Goal: Contribute content: Contribute content

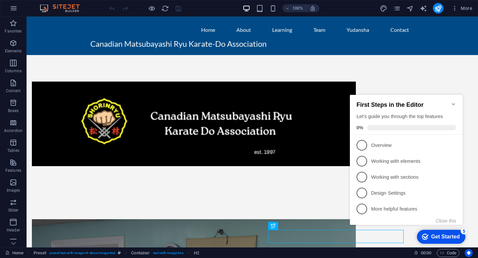
click at [454, 101] on icon "Minimize checklist" at bounding box center [452, 103] width 5 height 5
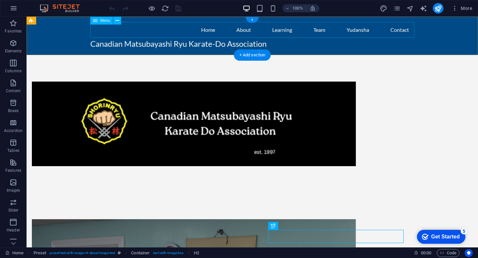
click at [298, 34] on nav "Home About Learning Team Yudansha Contact" at bounding box center [252, 30] width 324 height 16
select select
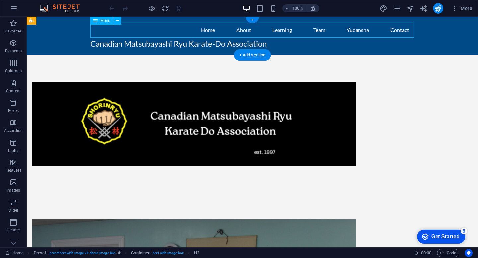
select select
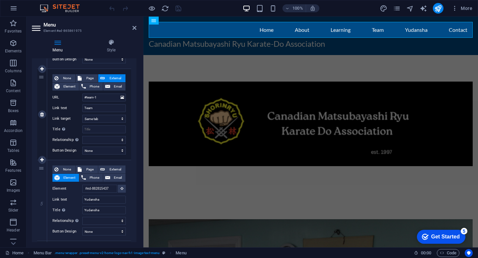
scroll to position [333, 0]
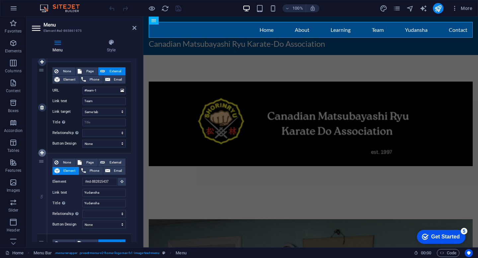
click at [42, 152] on icon at bounding box center [42, 153] width 4 height 5
select select
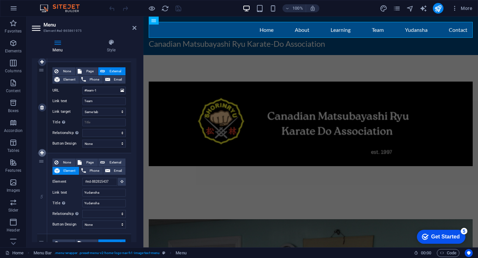
select select
type input "#ed-882815437"
type input "Yudansha"
select select
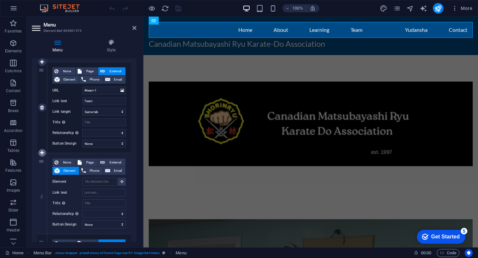
scroll to position [333, 0]
select select
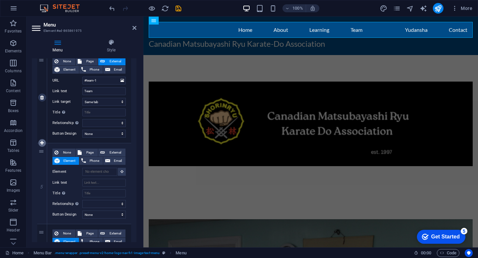
scroll to position [344, 0]
click at [101, 191] on input "Title Additional link description, should not be the same as the link text. The…" at bounding box center [103, 193] width 43 height 8
click at [101, 181] on input "Link text" at bounding box center [103, 182] width 43 height 8
type input "Whats Ne"
select select
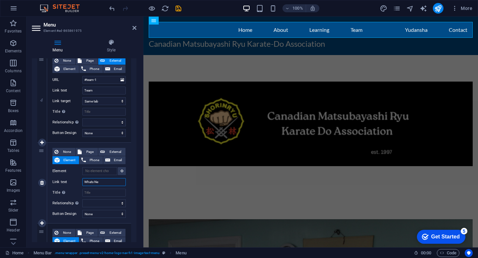
select select
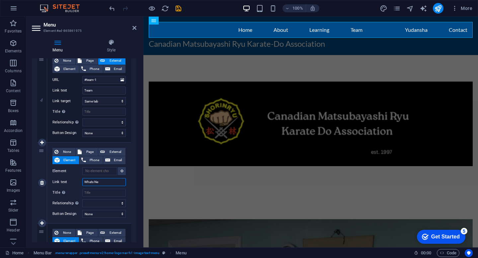
select select
type input "W"
select select
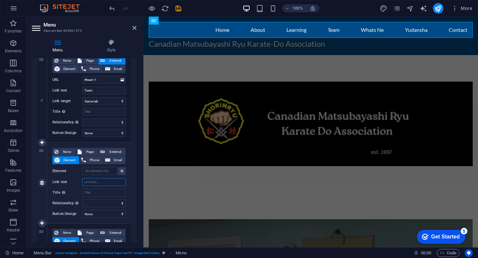
select select
type input "News"
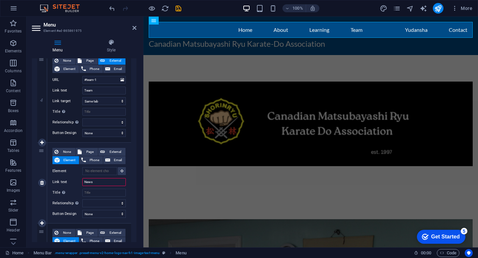
select select
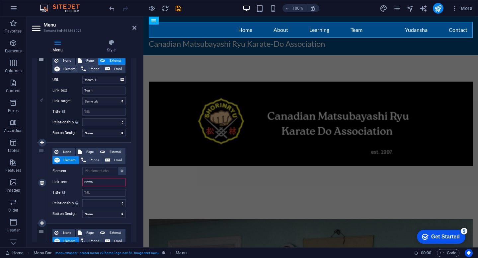
select select
type input "News"
select select
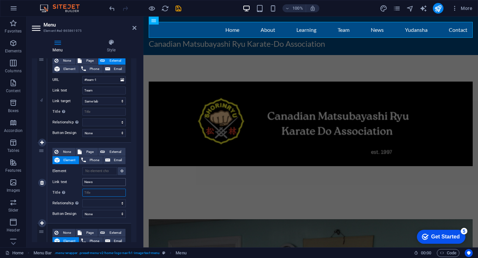
select select
type input "N"
select select
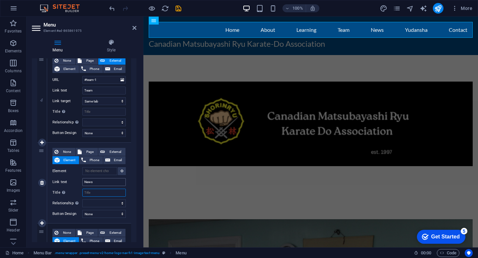
select select
type input "News"
select select
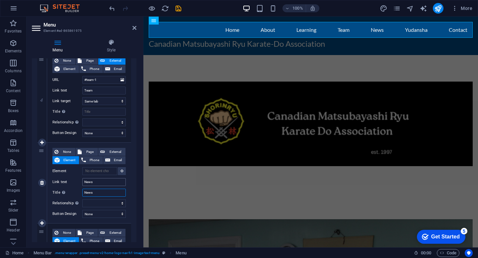
select select
type input "News"
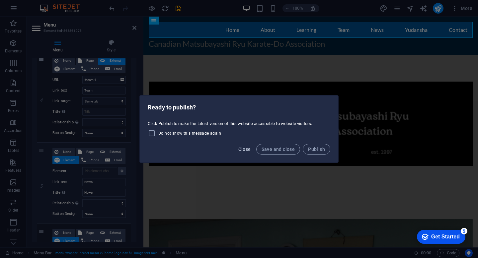
click at [247, 150] on span "Close" at bounding box center [244, 149] width 13 height 5
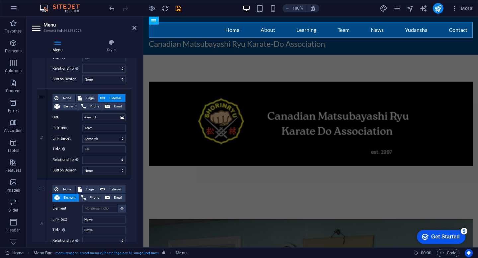
scroll to position [310, 0]
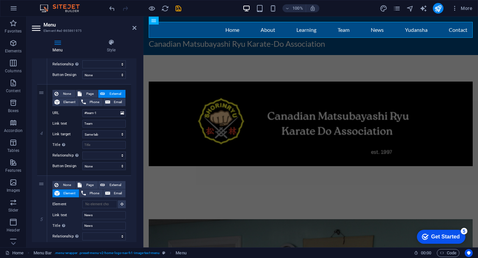
click at [134, 181] on div "1 None Page External Element Phone Email Page Home Subpage Legal Notice Privacy…" at bounding box center [84, 120] width 104 height 628
click at [135, 30] on icon at bounding box center [134, 27] width 4 height 5
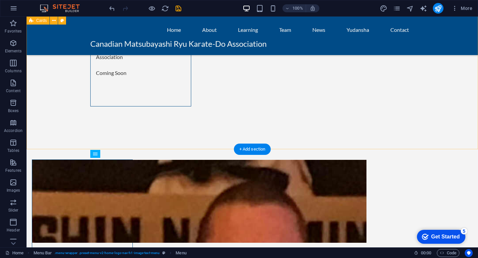
scroll to position [3228, 0]
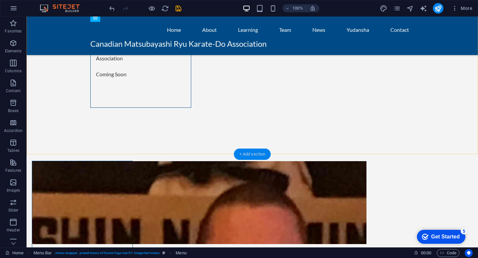
click at [257, 155] on div "+ Add section" at bounding box center [252, 154] width 37 height 11
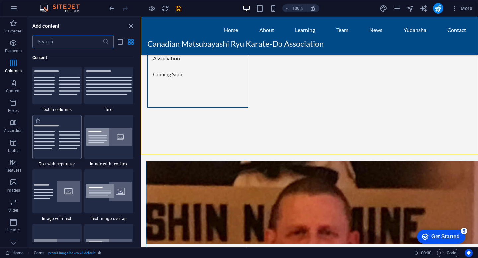
scroll to position [1169, 0]
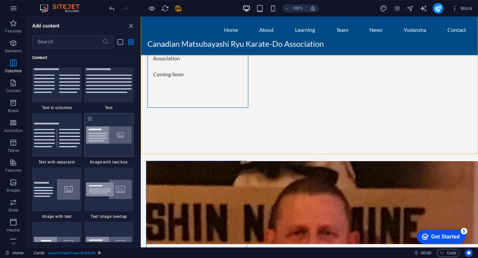
click at [98, 143] on img at bounding box center [109, 135] width 46 height 18
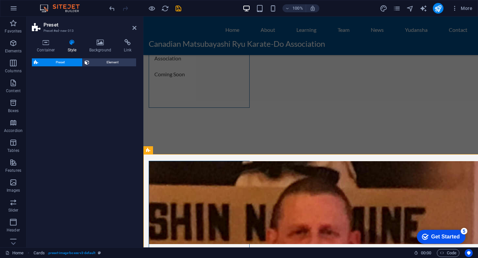
select select "rem"
select select "px"
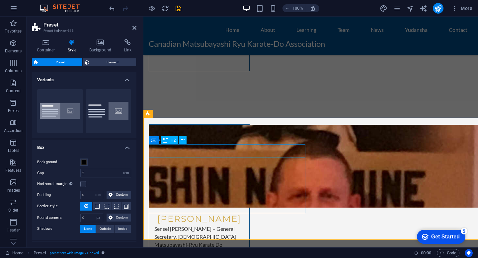
scroll to position [3266, 0]
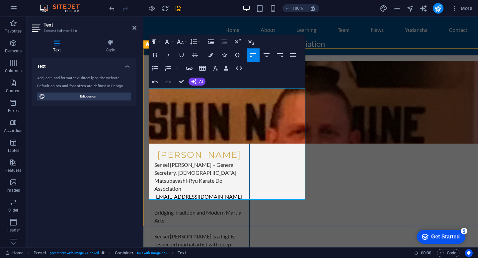
scroll to position [3328, 0]
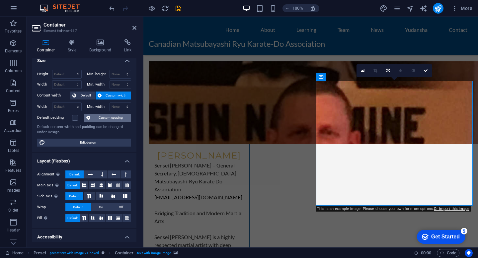
scroll to position [0, 0]
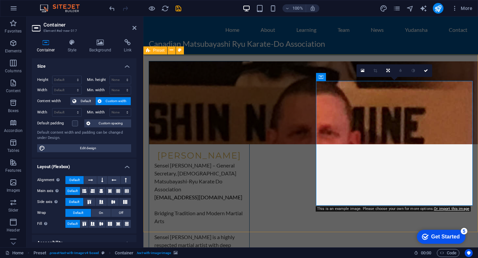
click at [363, 68] on link at bounding box center [362, 70] width 13 height 13
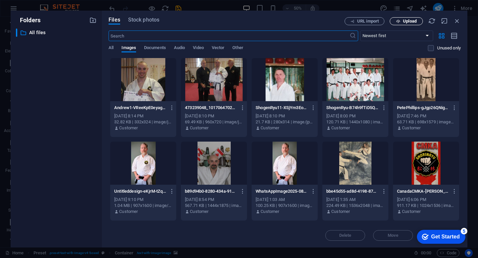
click at [396, 20] on icon "button" at bounding box center [398, 21] width 4 height 4
click at [406, 22] on span "Upload" at bounding box center [410, 21] width 14 height 4
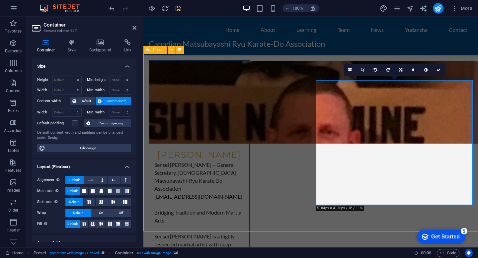
scroll to position [3328, 0]
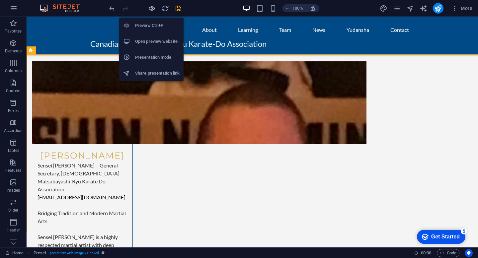
click at [150, 10] on icon "button" at bounding box center [152, 9] width 8 height 8
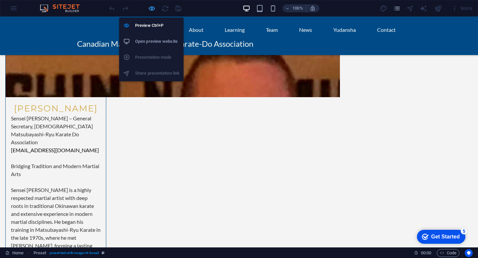
click at [150, 10] on icon "button" at bounding box center [152, 9] width 8 height 8
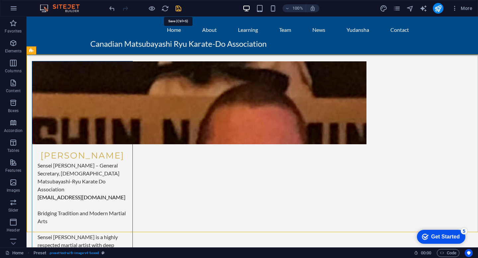
click at [178, 11] on icon "save" at bounding box center [178, 9] width 8 height 8
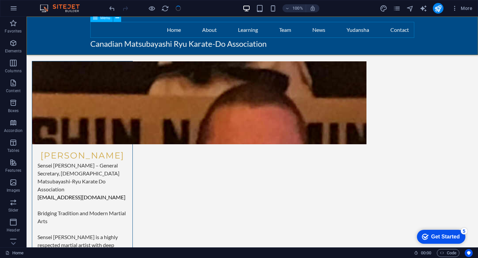
click at [310, 32] on nav "Home About Learning Team News Yudansha Contact" at bounding box center [252, 30] width 324 height 16
select select
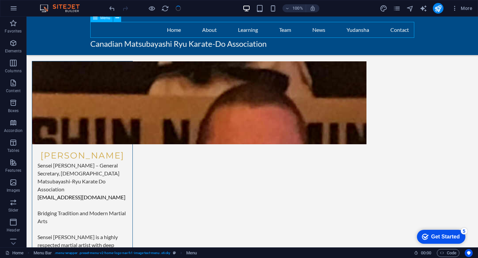
select select
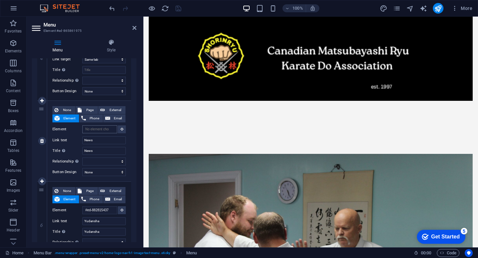
scroll to position [0, 0]
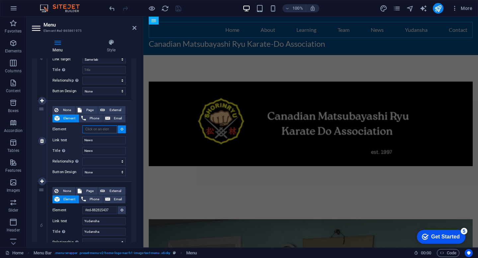
click at [100, 130] on input "Element" at bounding box center [99, 129] width 35 height 8
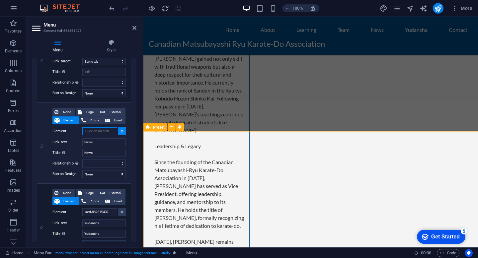
scroll to position [3251, 0]
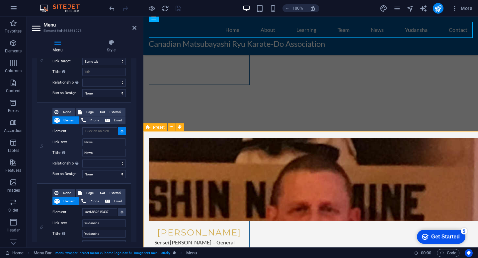
select select
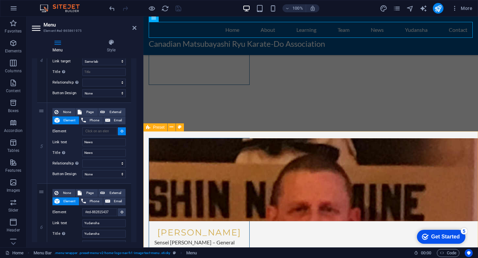
type input "#ed-905210860"
select select
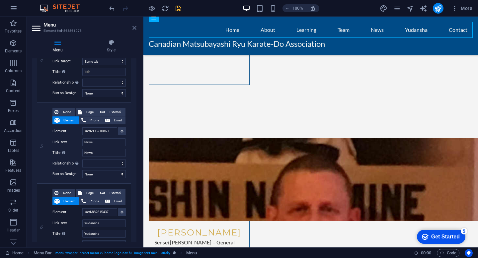
click at [134, 27] on icon at bounding box center [134, 27] width 4 height 5
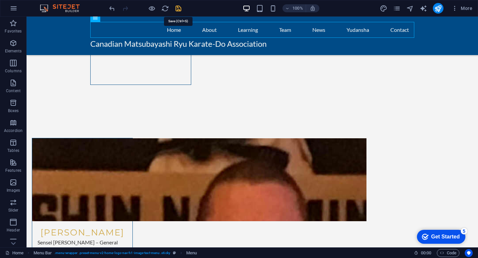
click at [176, 8] on icon "save" at bounding box center [178, 9] width 8 height 8
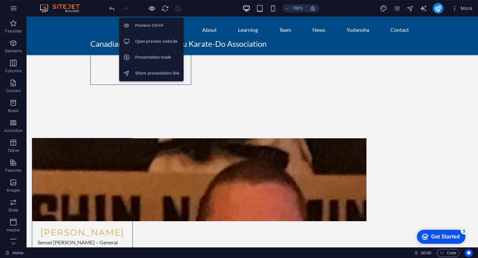
click at [151, 9] on icon "button" at bounding box center [152, 9] width 8 height 8
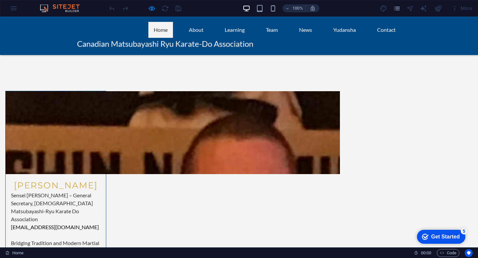
click at [164, 29] on link "Home" at bounding box center [160, 30] width 25 height 16
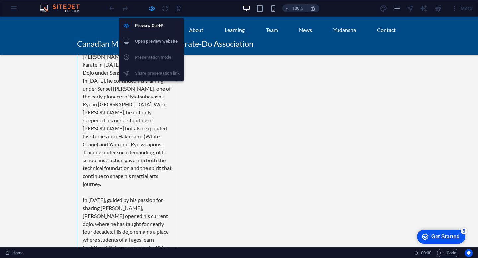
scroll to position [2338, 0]
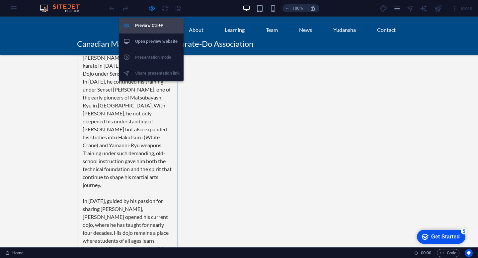
click at [148, 26] on h6 "Preview Ctrl+P" at bounding box center [157, 26] width 44 height 8
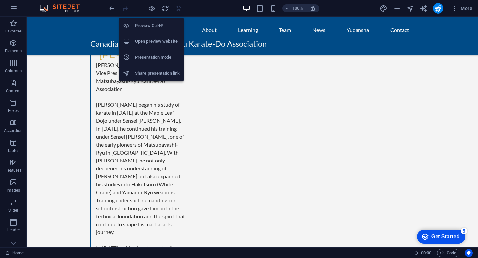
click at [149, 26] on h6 "Preview Ctrl+P" at bounding box center [157, 26] width 44 height 8
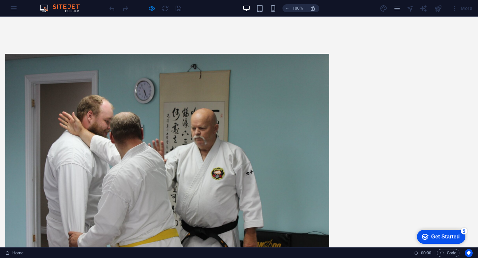
scroll to position [0, 0]
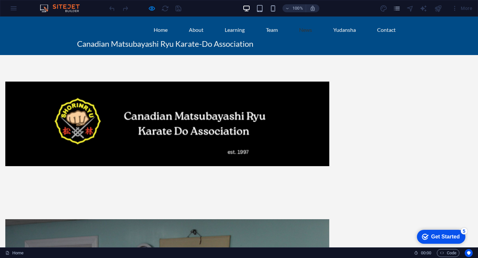
click at [304, 32] on link "News" at bounding box center [306, 30] width 24 height 16
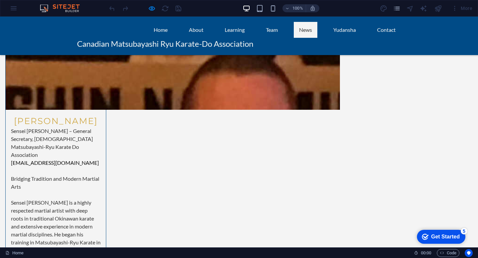
scroll to position [3327, 0]
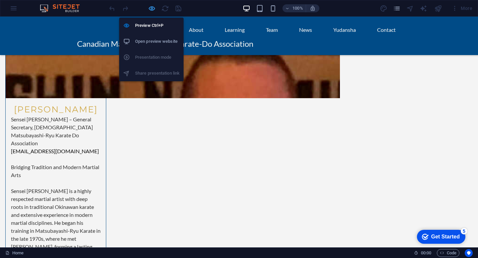
click at [148, 8] on icon "button" at bounding box center [152, 9] width 8 height 8
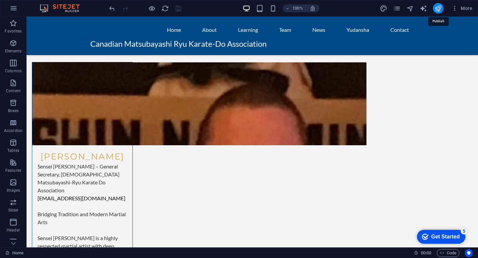
click at [436, 11] on icon "publish" at bounding box center [438, 9] width 8 height 8
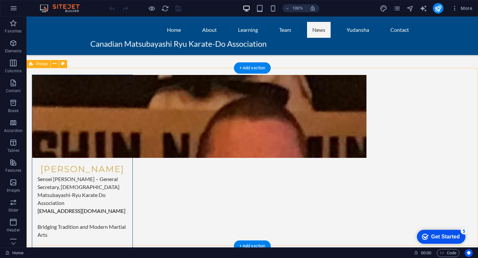
scroll to position [3319, 0]
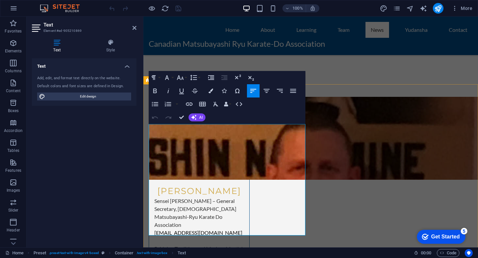
scroll to position [3286, 0]
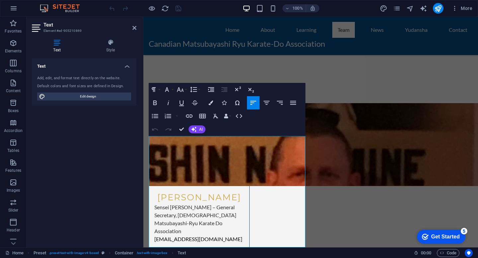
click at [127, 66] on h4 "Text" at bounding box center [84, 64] width 104 height 12
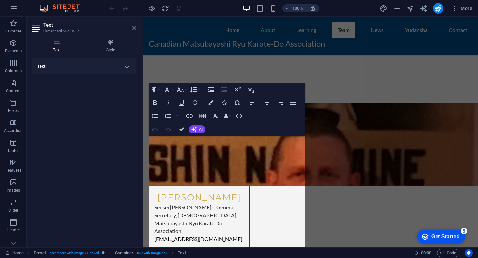
click at [132, 28] on icon at bounding box center [134, 27] width 4 height 5
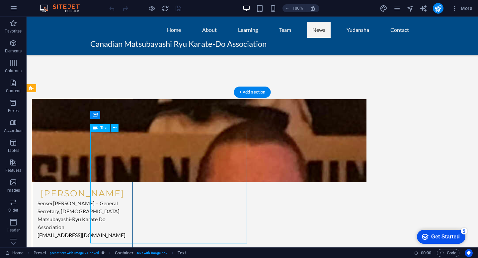
scroll to position [3292, 0]
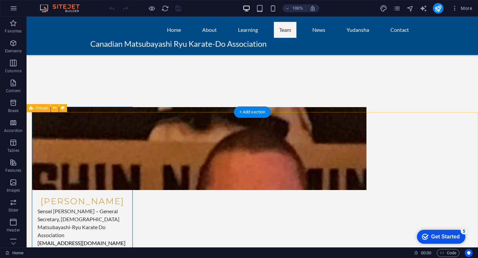
scroll to position [3288, 0]
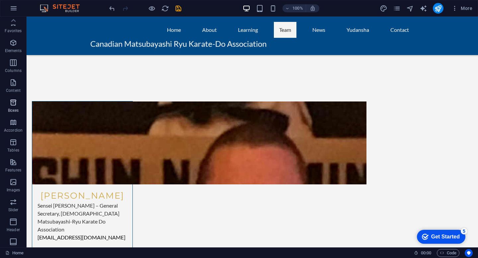
scroll to position [0, 0]
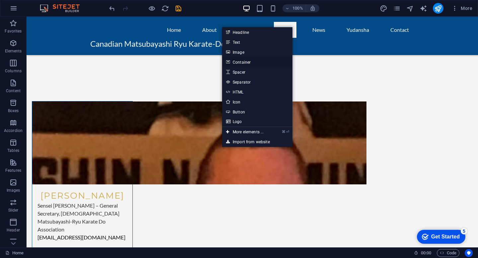
click at [239, 61] on link "Container" at bounding box center [257, 62] width 70 height 10
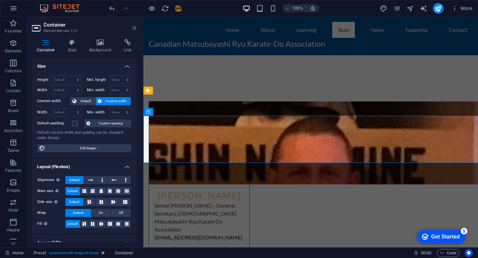
click at [133, 29] on icon at bounding box center [134, 27] width 4 height 5
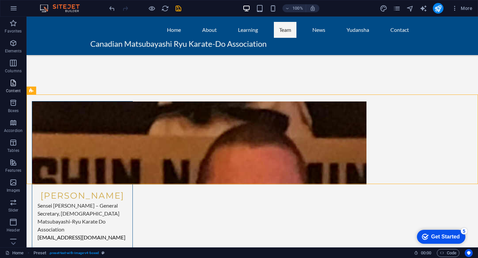
click at [15, 85] on icon "button" at bounding box center [13, 83] width 8 height 8
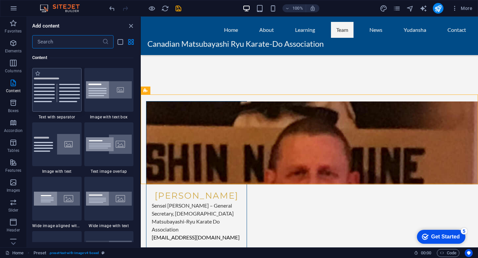
scroll to position [1212, 0]
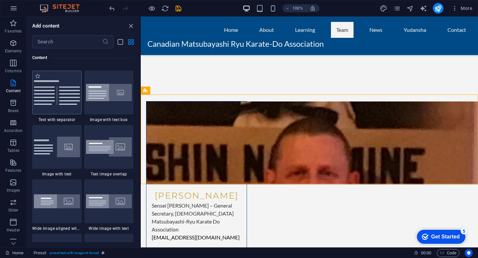
click at [56, 152] on img at bounding box center [57, 147] width 46 height 21
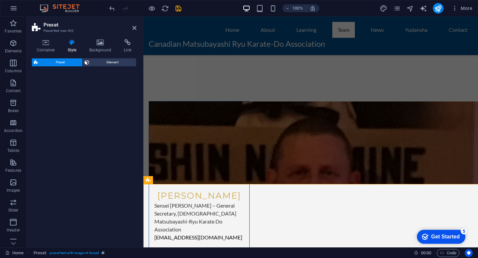
select select "rem"
select select "px"
select select "preset-text-with-image-v4-default"
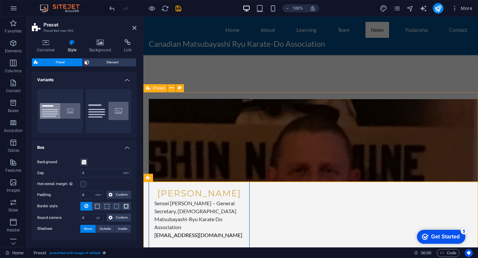
scroll to position [3290, 0]
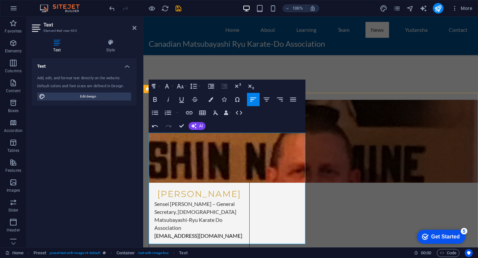
scroll to position [3594, 1]
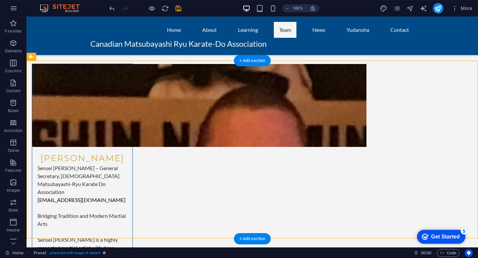
scroll to position [3336, 0]
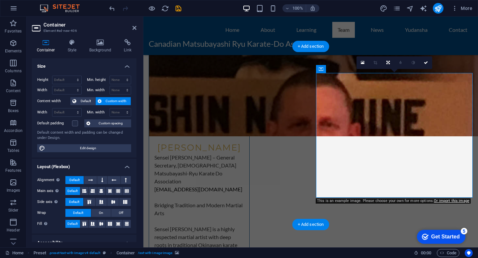
click at [365, 64] on link at bounding box center [362, 62] width 13 height 13
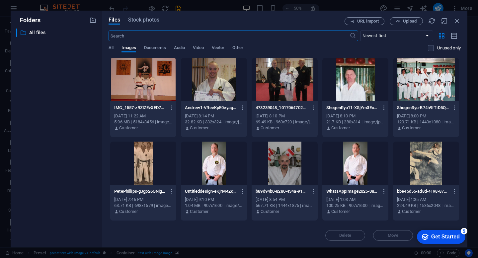
click at [151, 86] on div at bounding box center [143, 79] width 66 height 43
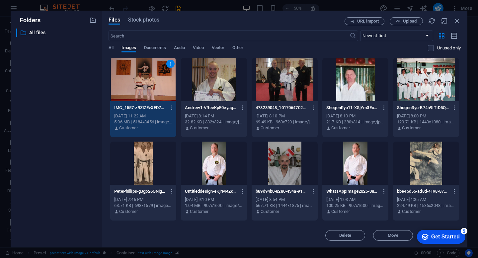
click at [151, 86] on div "1" at bounding box center [143, 79] width 66 height 43
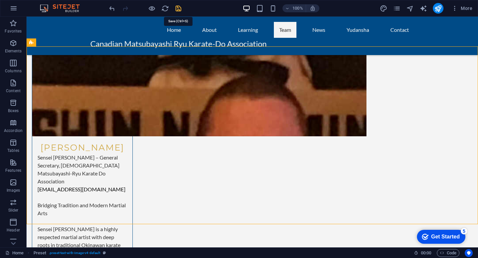
click at [179, 10] on icon "save" at bounding box center [178, 9] width 8 height 8
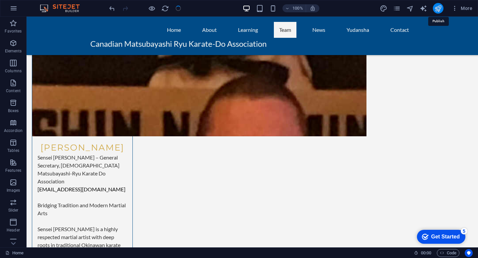
click at [437, 10] on icon "publish" at bounding box center [438, 9] width 8 height 8
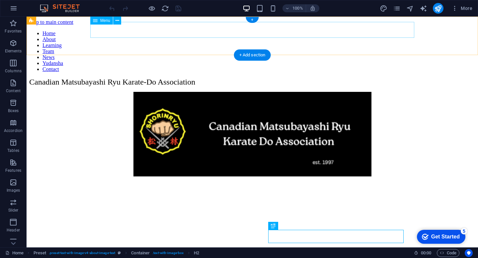
click at [318, 32] on nav "Home About Learning Team News Yudansha Contact" at bounding box center [252, 52] width 446 height 42
select select
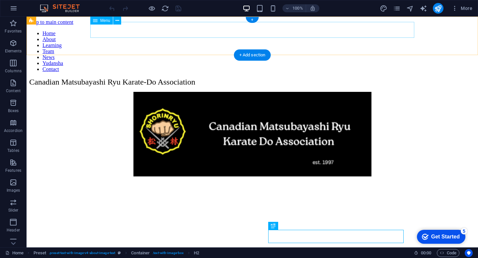
select select
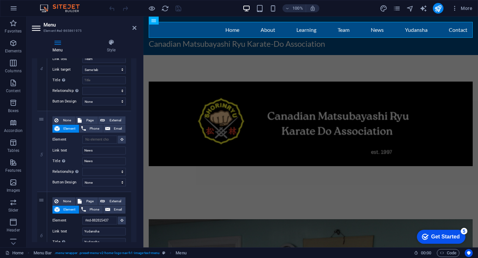
scroll to position [377, 0]
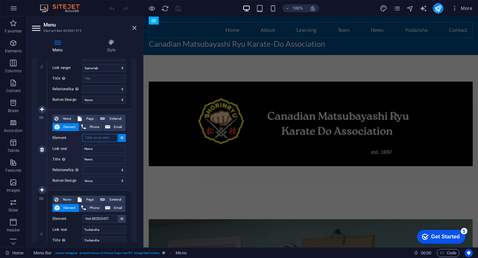
click at [99, 138] on input "Element" at bounding box center [99, 138] width 35 height 8
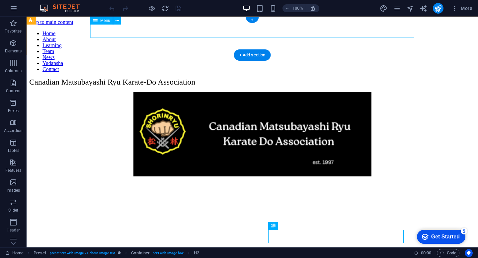
click at [335, 31] on nav "Home About Learning Team News Yudansha Contact" at bounding box center [252, 52] width 446 height 42
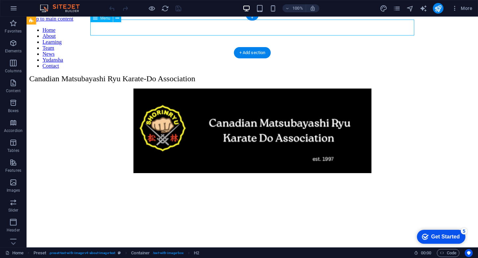
click at [335, 30] on nav "Home About Learning Team News Yudansha Contact" at bounding box center [252, 48] width 446 height 42
select select
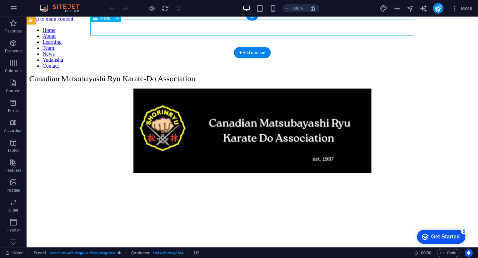
select select
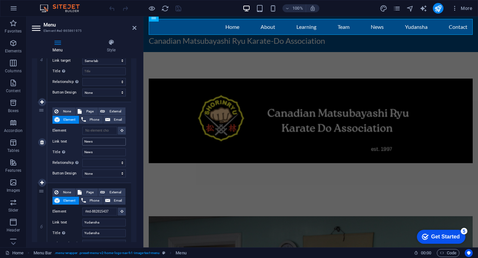
scroll to position [385, 0]
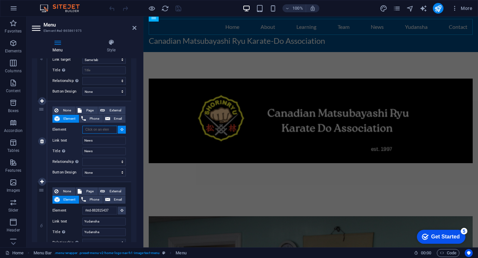
click at [104, 130] on input "Element" at bounding box center [99, 130] width 35 height 8
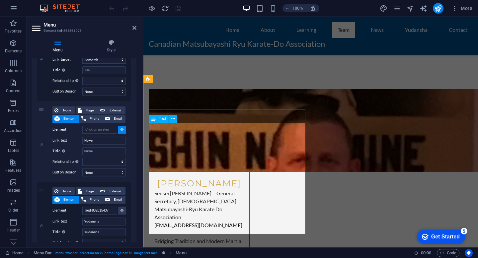
scroll to position [3301, 0]
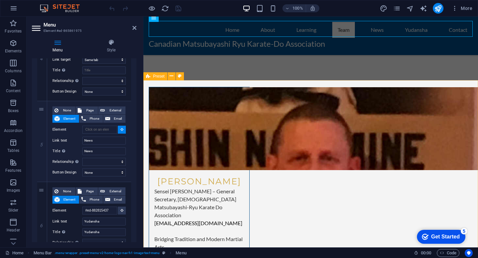
select select
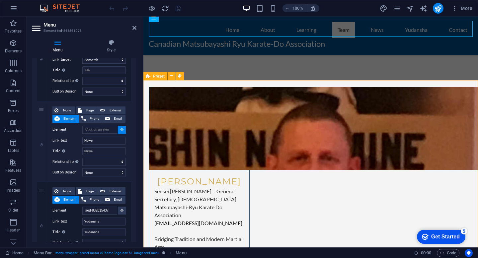
type input "#ed-905221360"
select select
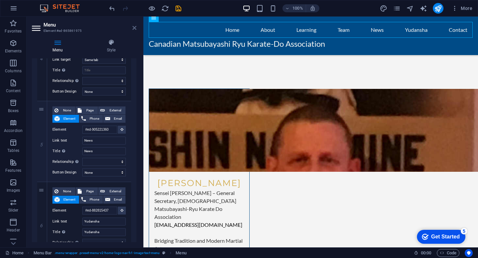
drag, startPoint x: 135, startPoint y: 29, endPoint x: 113, endPoint y: 8, distance: 31.0
click at [135, 29] on icon at bounding box center [134, 27] width 4 height 5
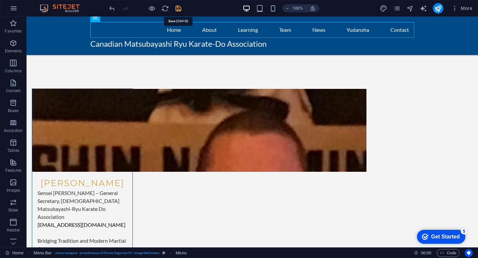
click at [176, 9] on icon "save" at bounding box center [178, 9] width 8 height 8
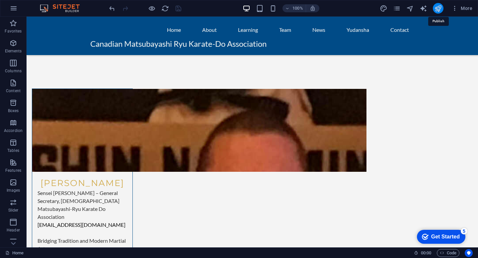
click at [437, 10] on icon "publish" at bounding box center [438, 9] width 8 height 8
